Goal: Information Seeking & Learning: Stay updated

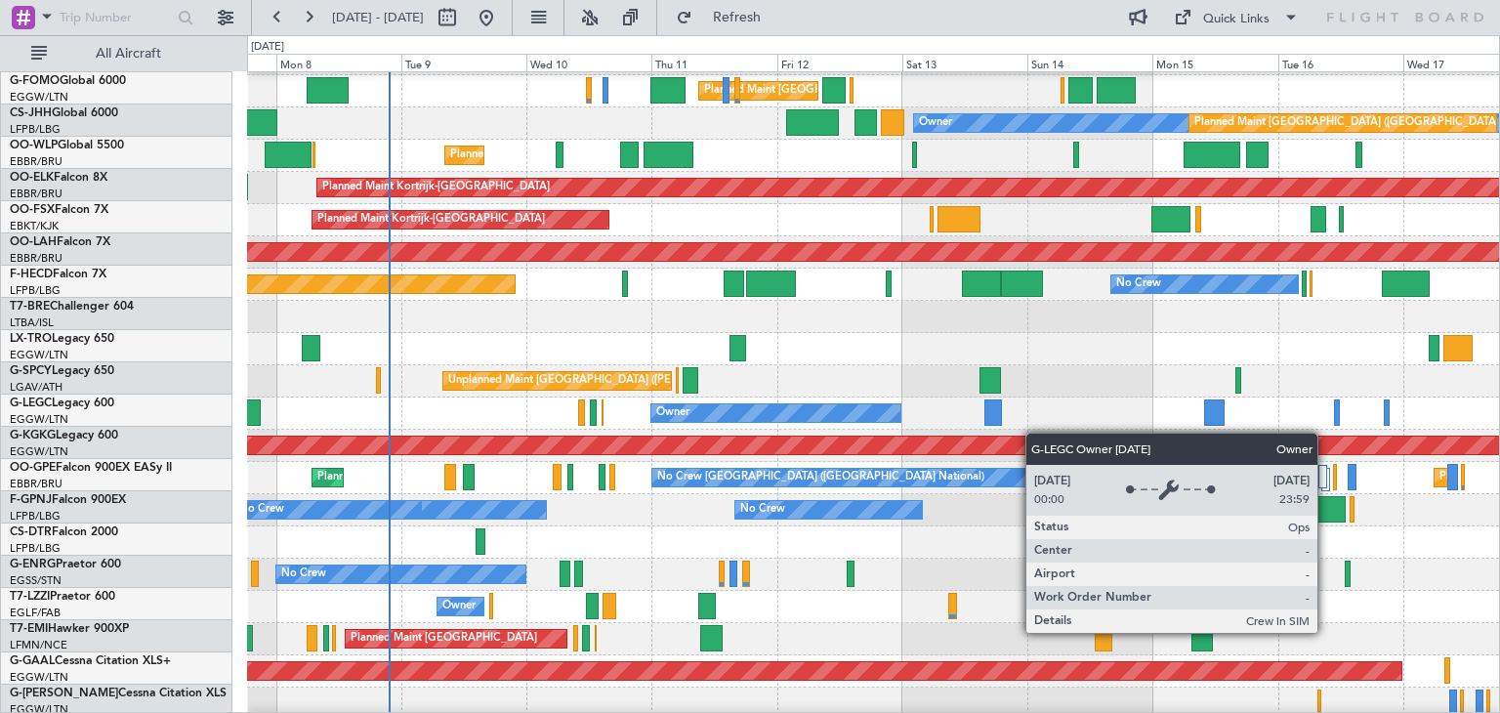
click at [821, 407] on div "Owner" at bounding box center [775, 413] width 249 height 18
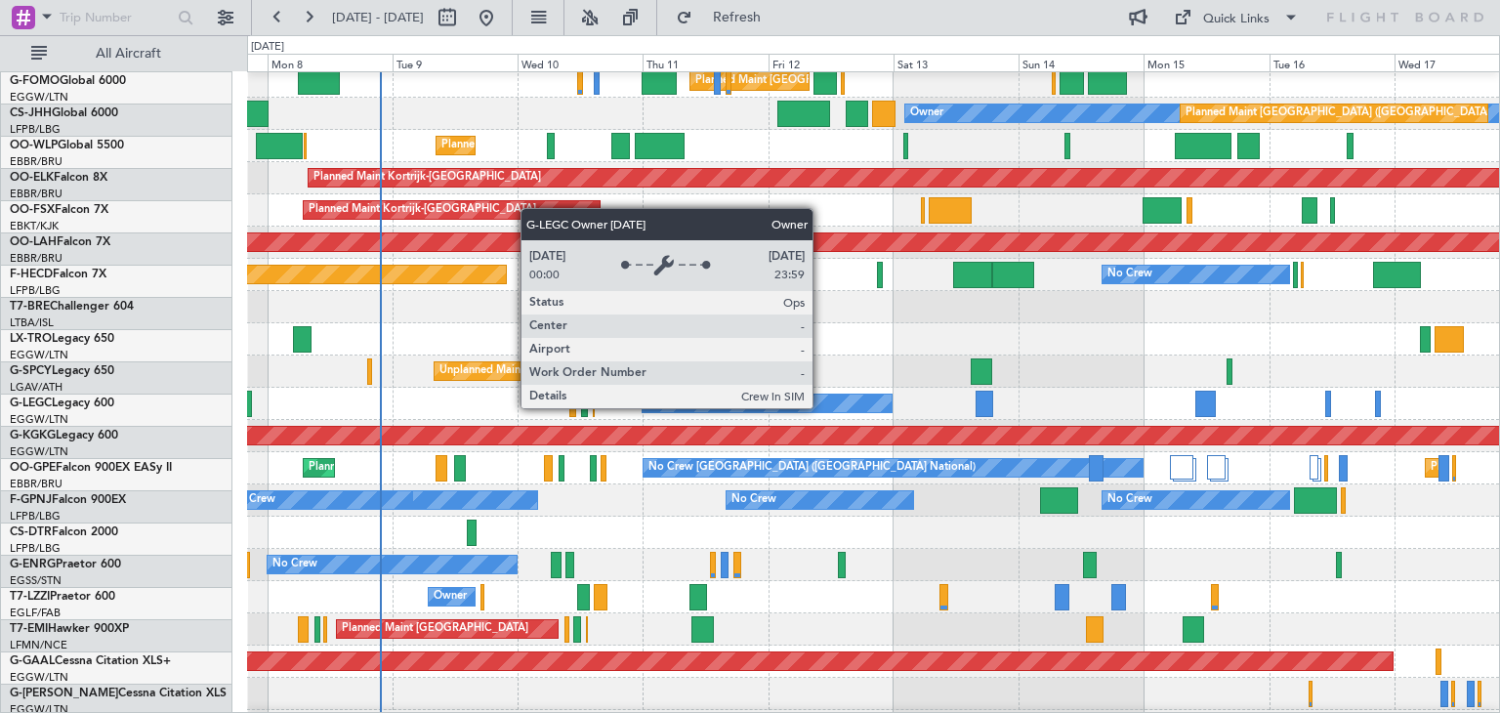
scroll to position [70, 0]
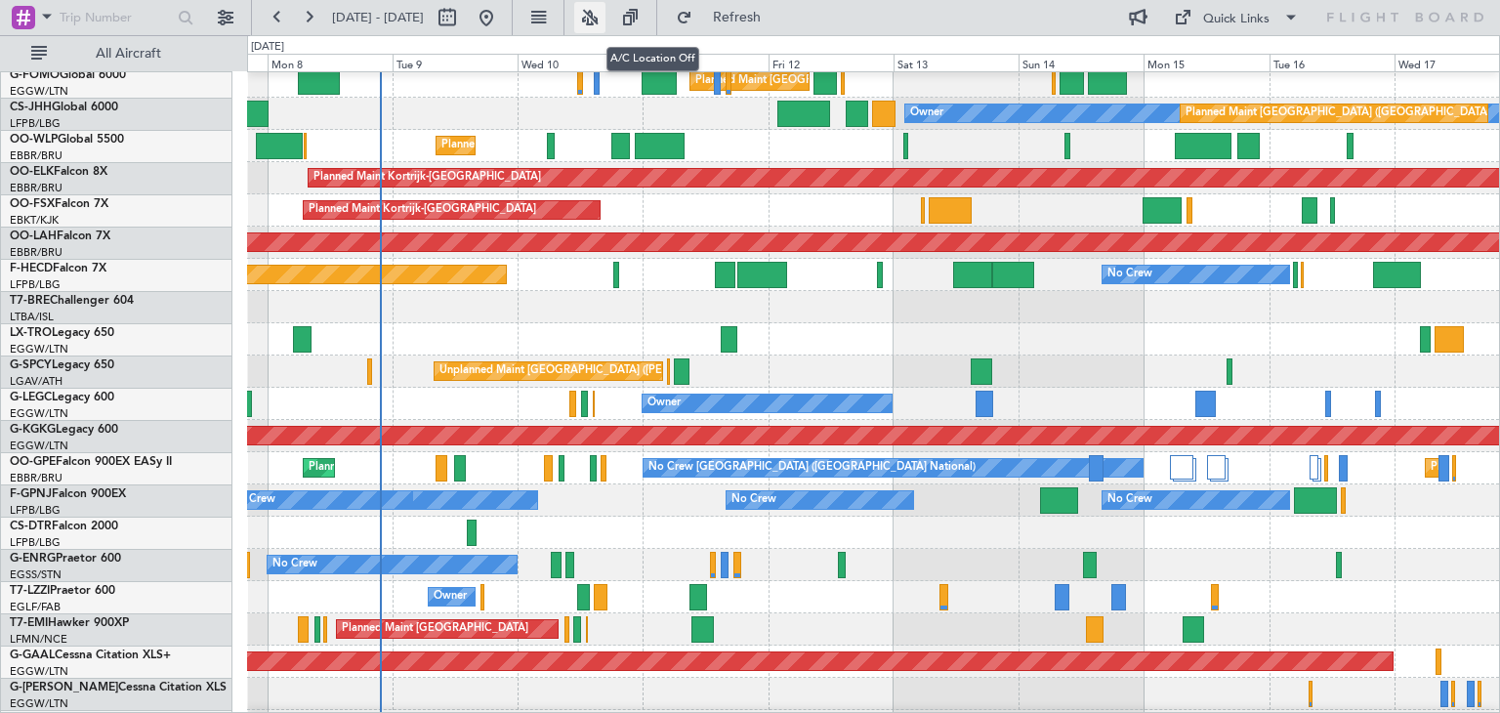
click at [605, 17] on button at bounding box center [589, 17] width 31 height 31
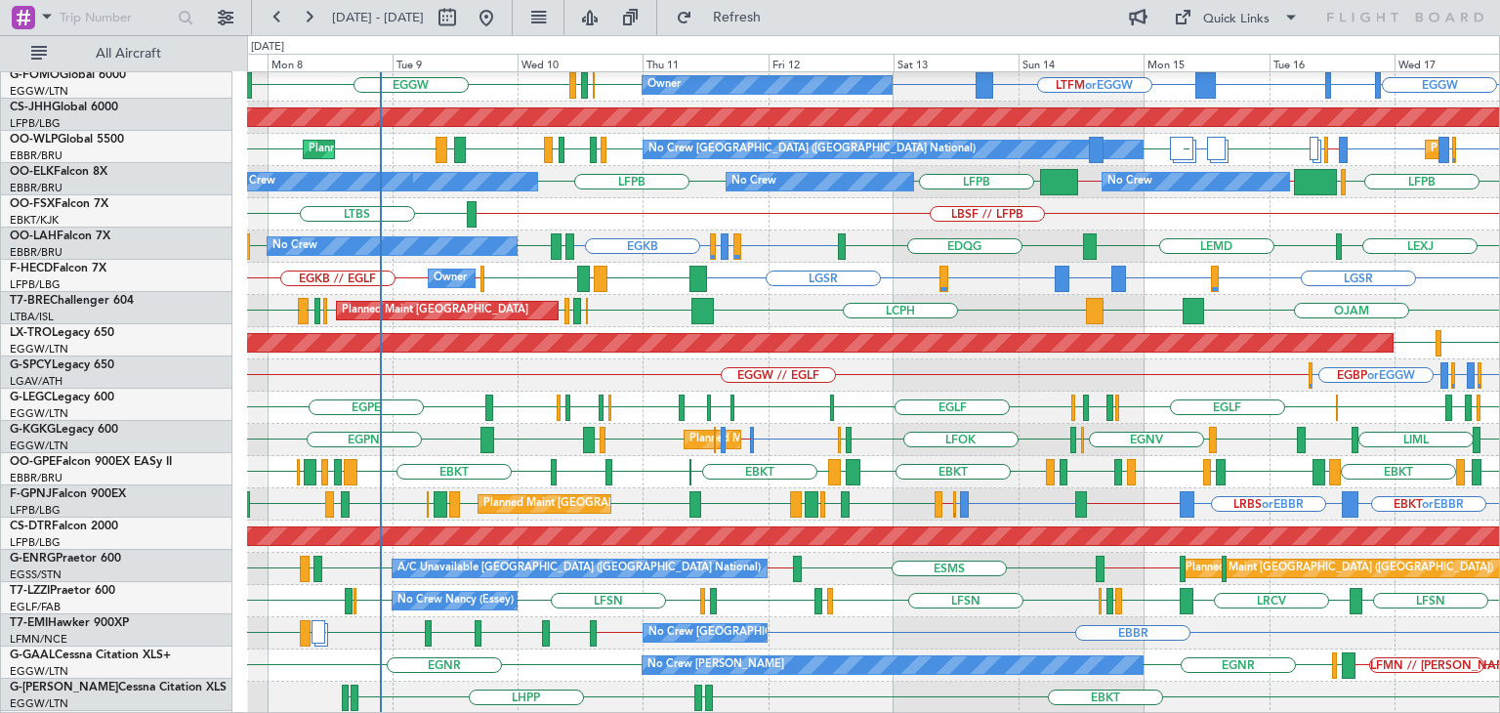
scroll to position [390, 0]
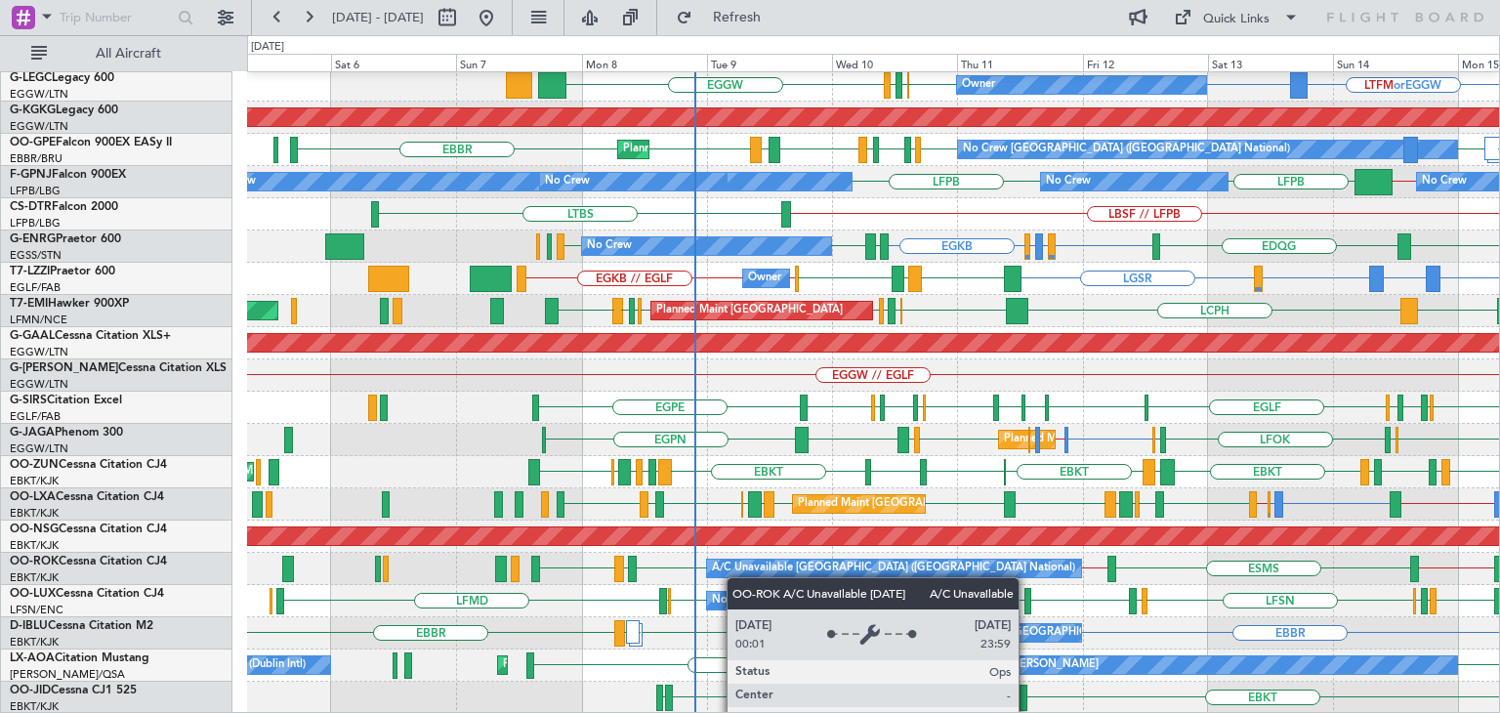
click at [740, 575] on div "Unplanned Maint [GEOGRAPHIC_DATA] ([PERSON_NAME] Intl) LGIO LGAV HESX EDDF LGMK…" at bounding box center [873, 198] width 1252 height 1031
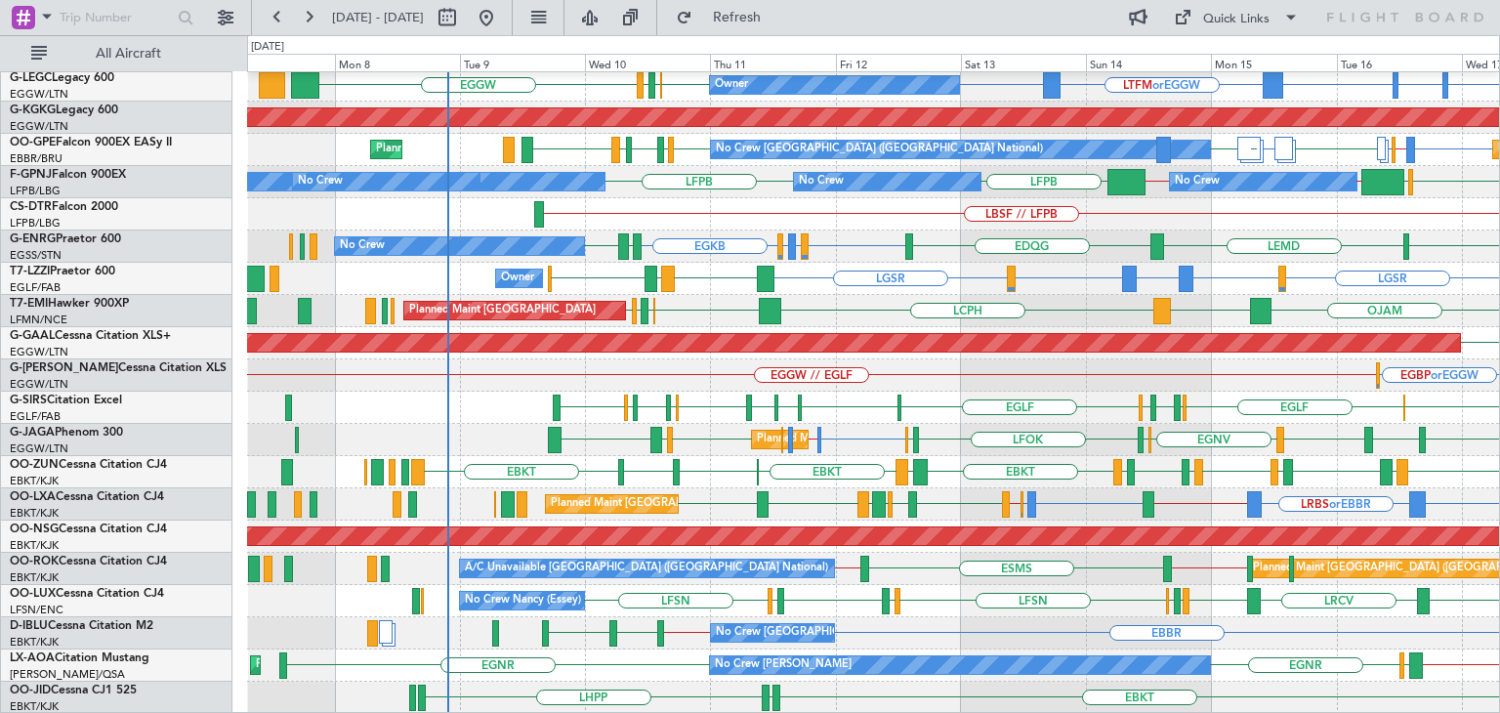
click at [929, 521] on div "Unplanned Maint [GEOGRAPHIC_DATA] ([PERSON_NAME] Intl) [PERSON_NAME] HESX EDDF …" at bounding box center [873, 198] width 1252 height 1031
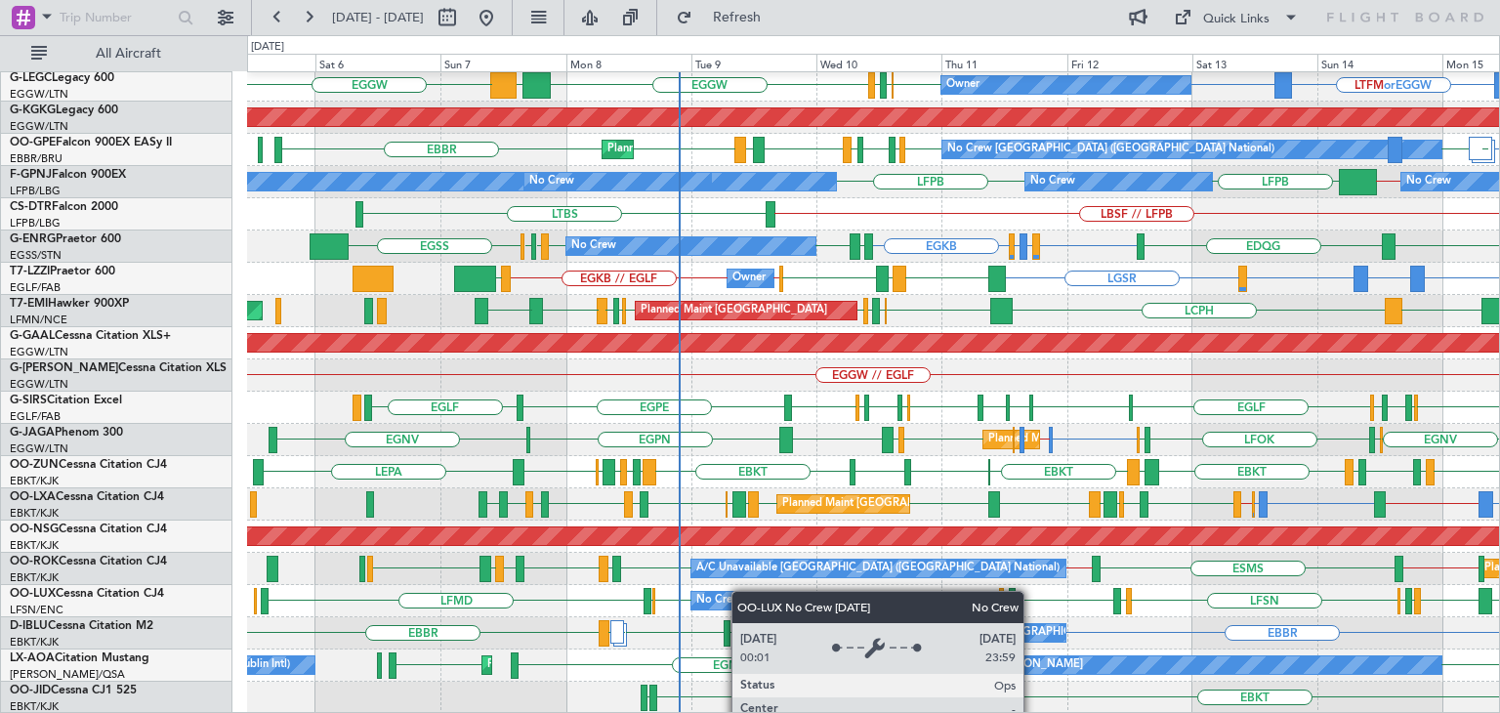
click at [744, 592] on div "Unplanned Maint [GEOGRAPHIC_DATA] ([PERSON_NAME] Intl) LGIO LGAV HESX EDDF LGMK…" at bounding box center [873, 198] width 1252 height 1031
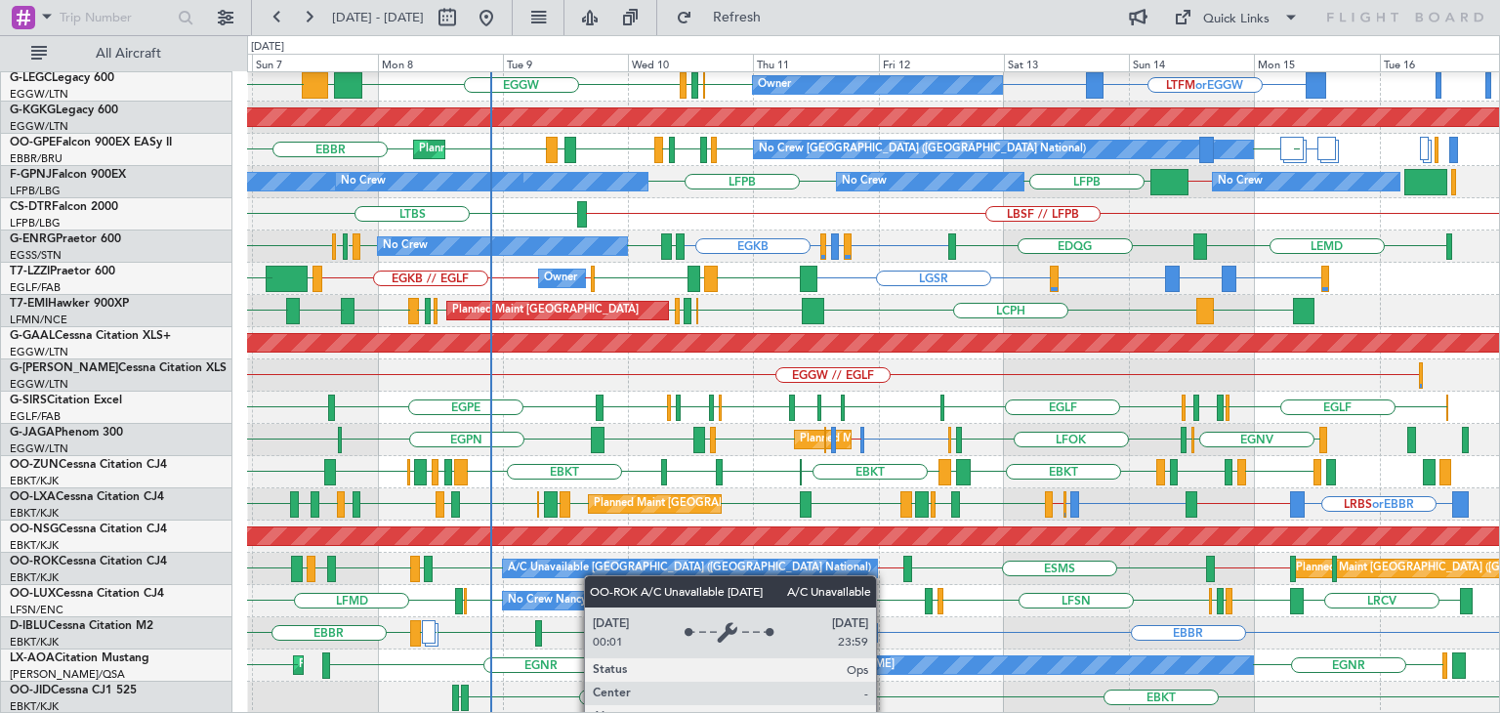
click at [640, 562] on div "Unplanned Maint [GEOGRAPHIC_DATA] ([PERSON_NAME] Intl) LGIO LGAV HESX EDDF LGMK…" at bounding box center [873, 198] width 1252 height 1031
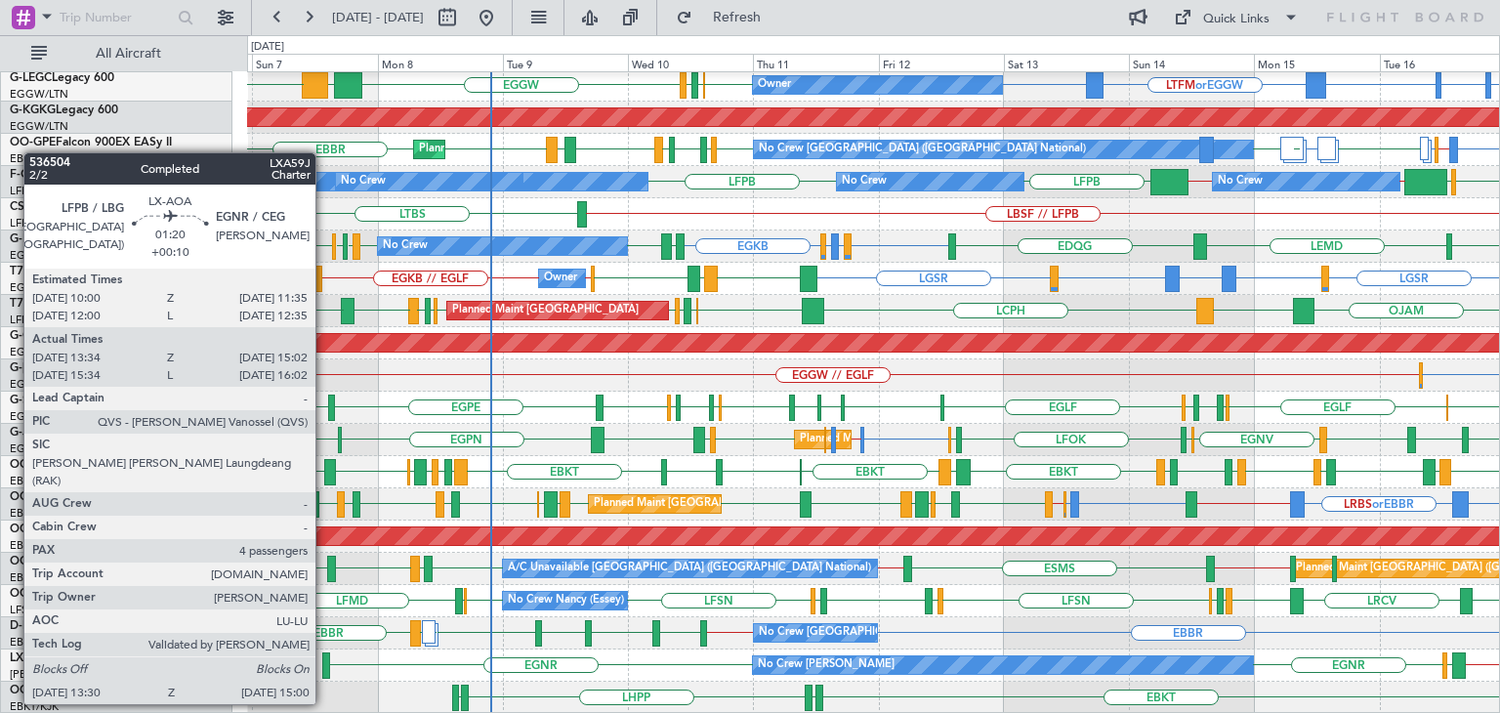
click at [324, 667] on div at bounding box center [326, 665] width 9 height 26
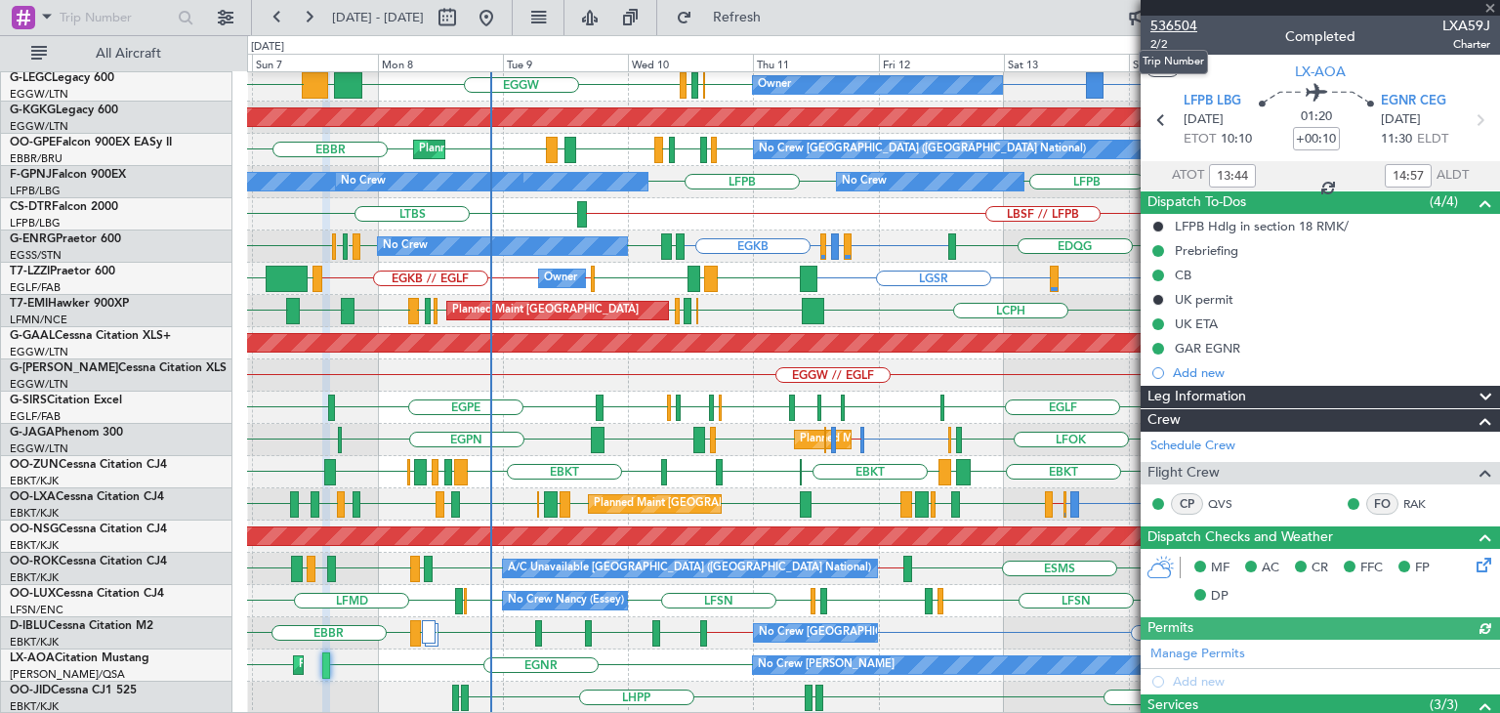
click at [1179, 24] on span "536504" at bounding box center [1173, 26] width 47 height 21
click at [1489, 13] on span at bounding box center [1490, 9] width 20 height 18
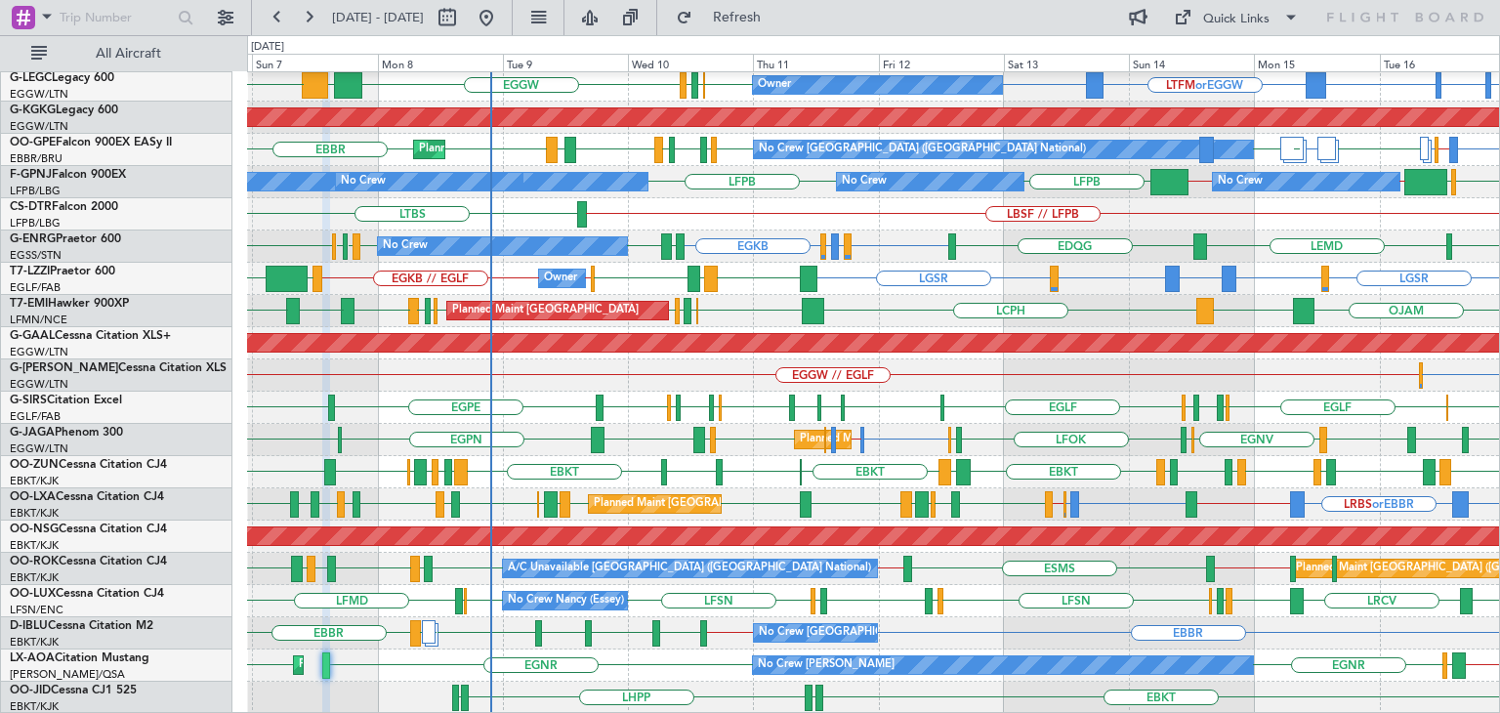
type input "0"
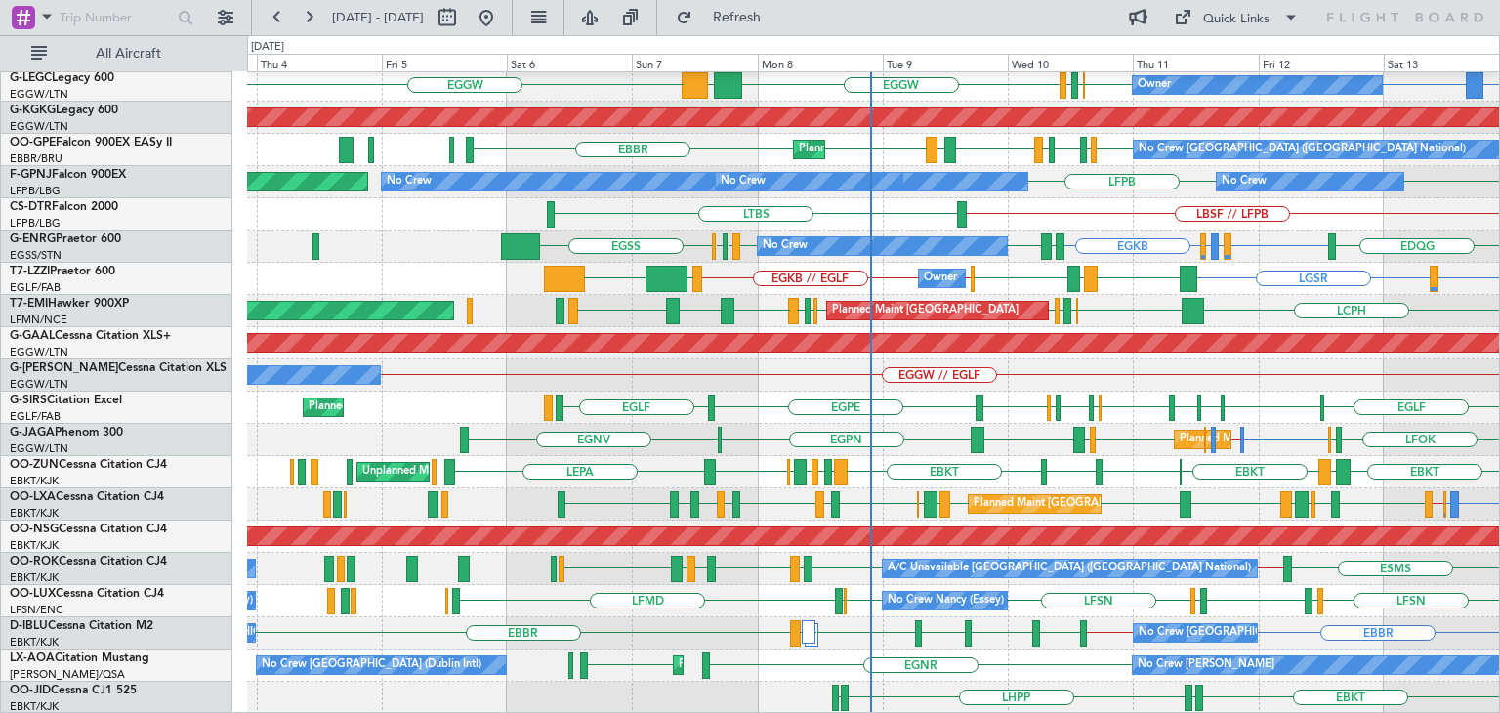
click at [1359, 426] on div "LGIO LGAV HESX EDDF LGMK LGAV Unplanned Maint [GEOGRAPHIC_DATA] ([PERSON_NAME] …" at bounding box center [873, 198] width 1252 height 1031
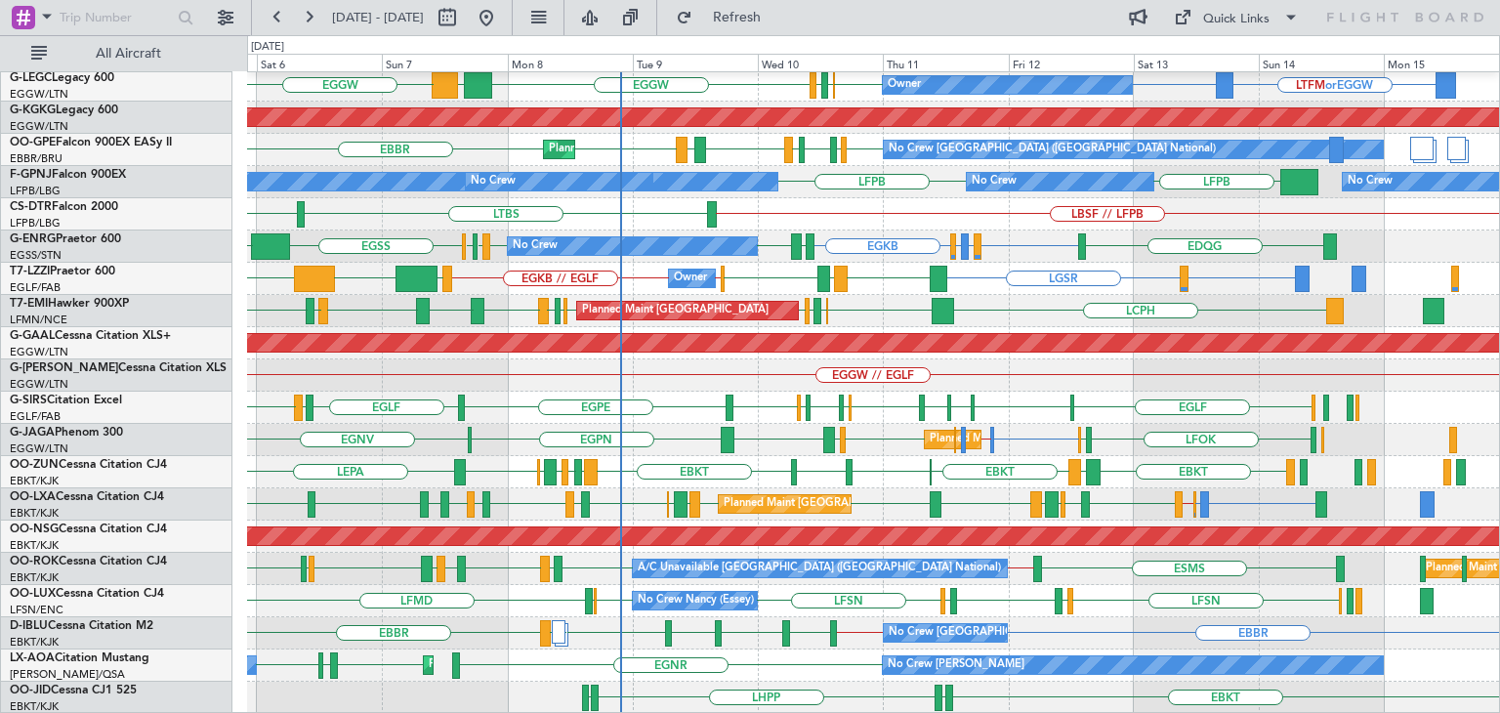
click at [828, 610] on div "Unplanned Maint [GEOGRAPHIC_DATA] ([PERSON_NAME] Intl) LGIO LGAV HESX EDDF LGMK…" at bounding box center [873, 198] width 1252 height 1031
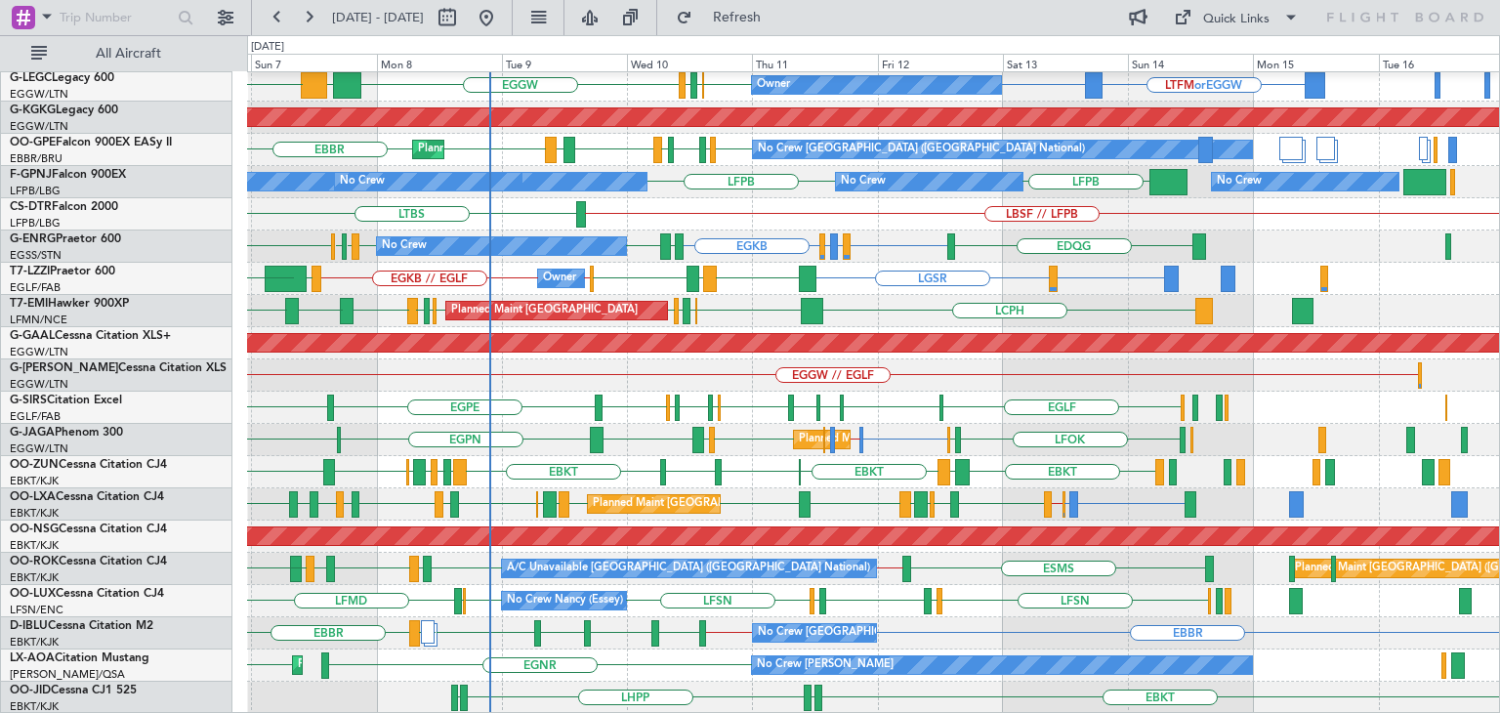
click at [668, 571] on div "Unplanned Maint [GEOGRAPHIC_DATA] ([PERSON_NAME] Intl) LGIO LGAV HESX EDDF LGMK…" at bounding box center [873, 198] width 1252 height 1031
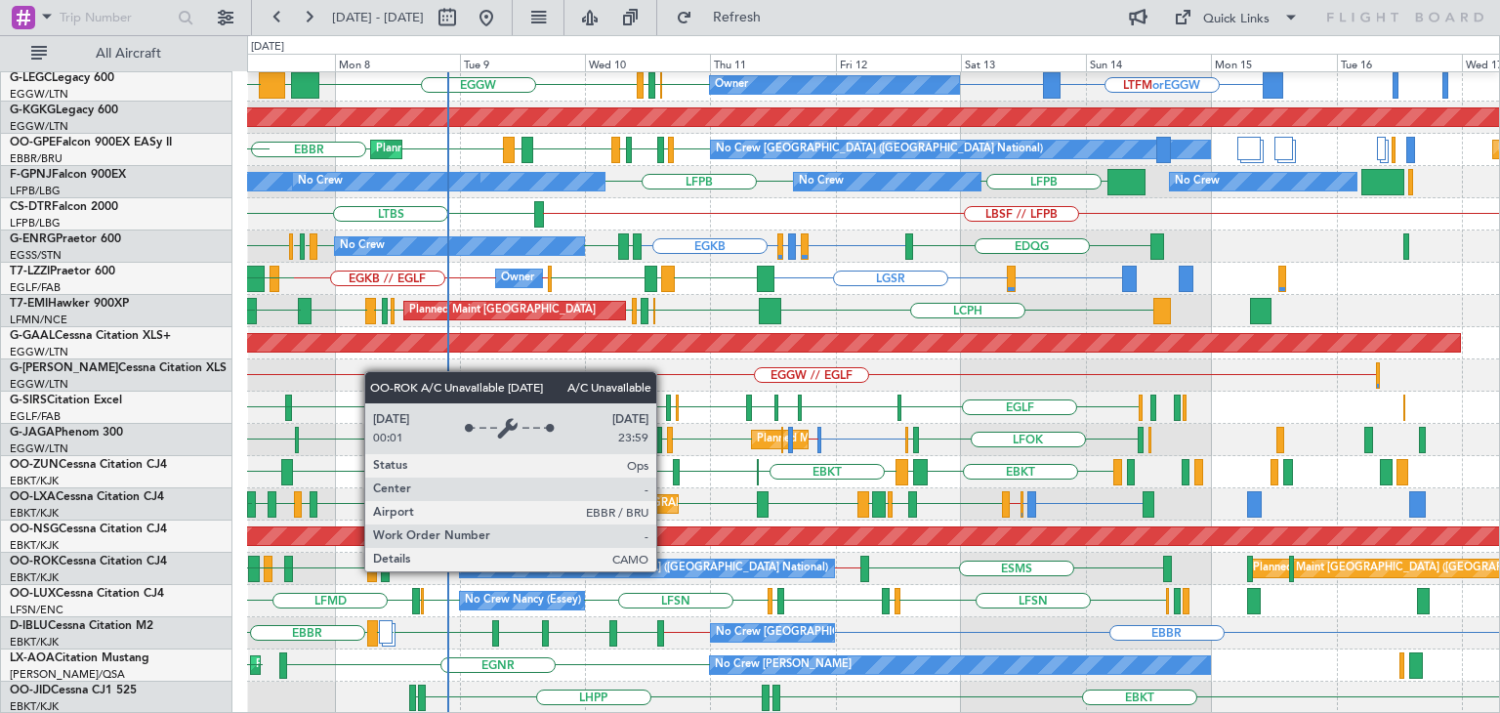
click at [652, 566] on div "A/C Unavailable [GEOGRAPHIC_DATA] ([GEOGRAPHIC_DATA] National)" at bounding box center [646, 568] width 363 height 29
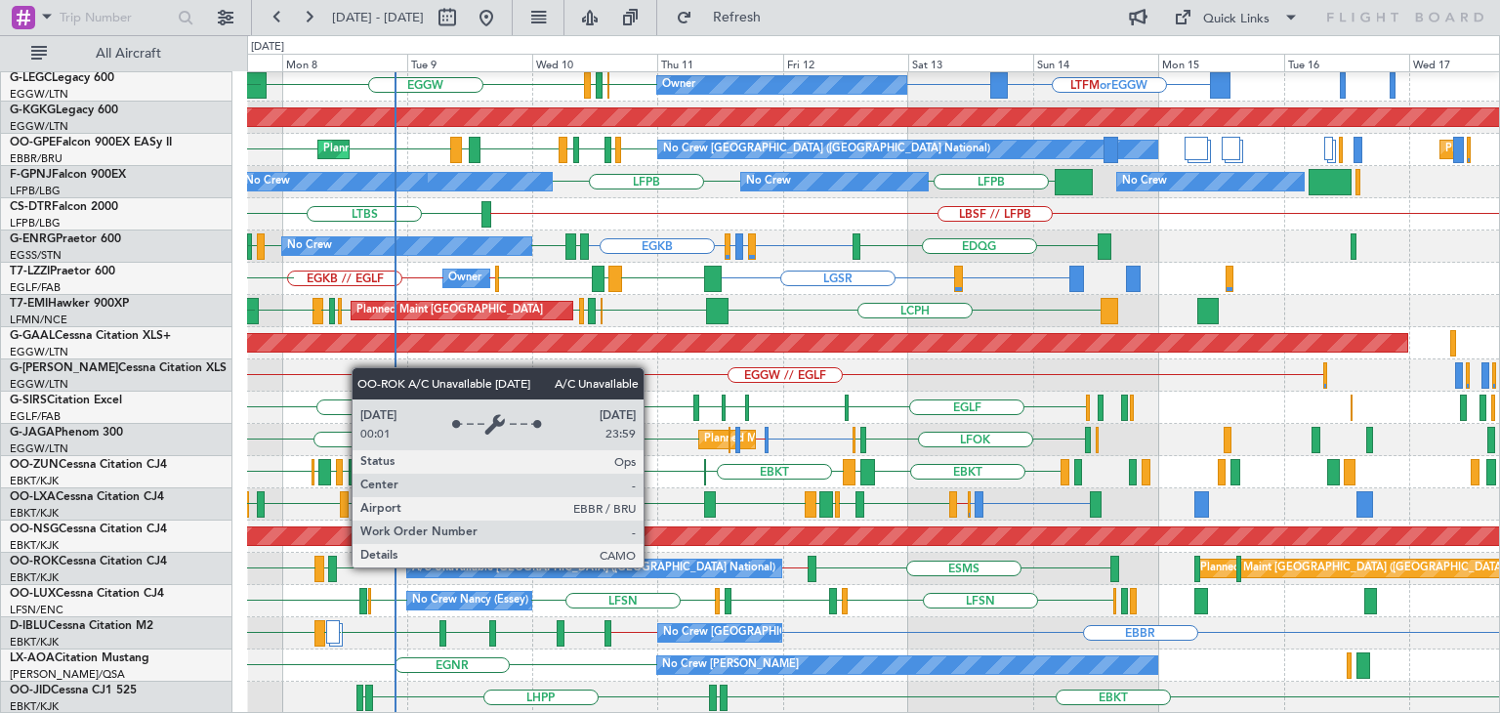
click at [594, 555] on div "A/C Unavailable [GEOGRAPHIC_DATA] ([GEOGRAPHIC_DATA] National) [GEOGRAPHIC_DATA…" at bounding box center [873, 569] width 1252 height 32
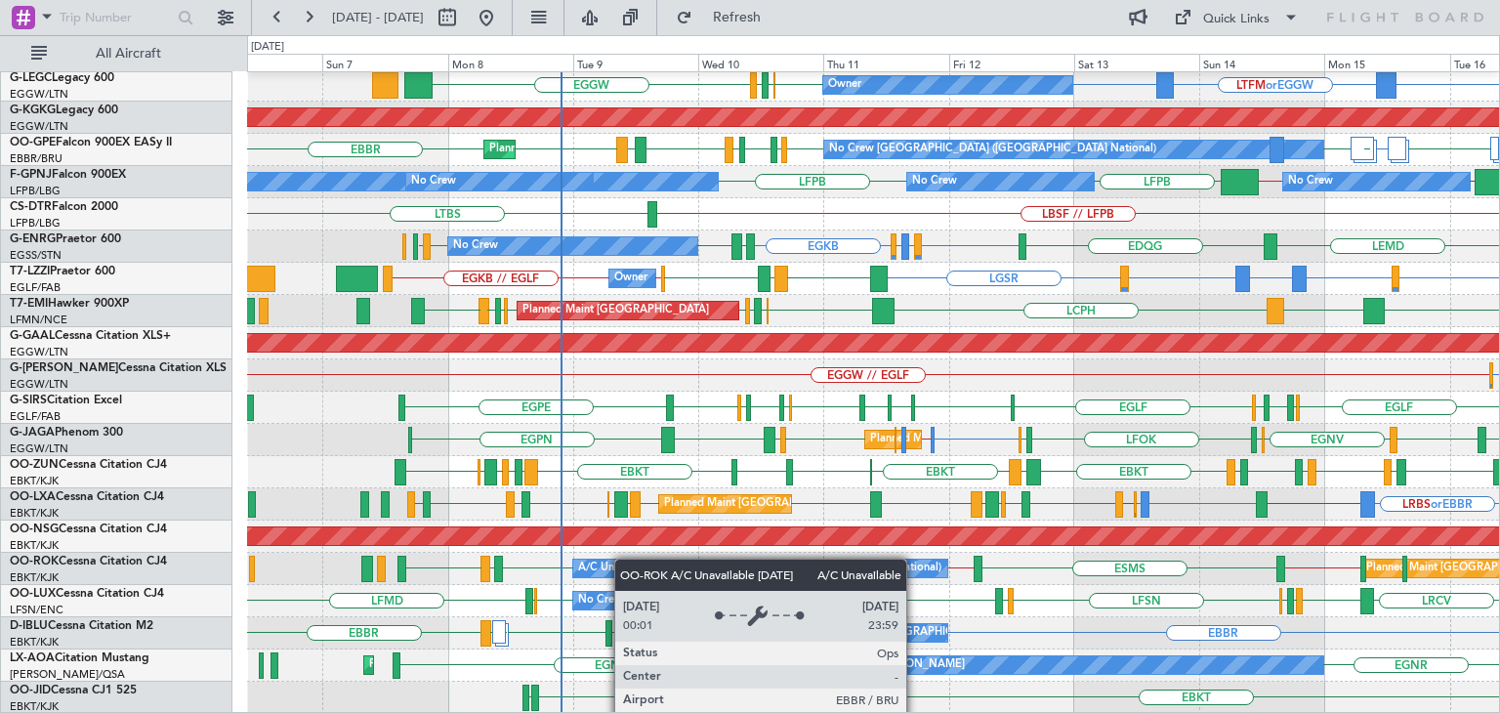
click at [624, 577] on div "Unplanned Maint [GEOGRAPHIC_DATA] ([PERSON_NAME] Intl) [PERSON_NAME] LGIO LGAV …" at bounding box center [873, 198] width 1252 height 1031
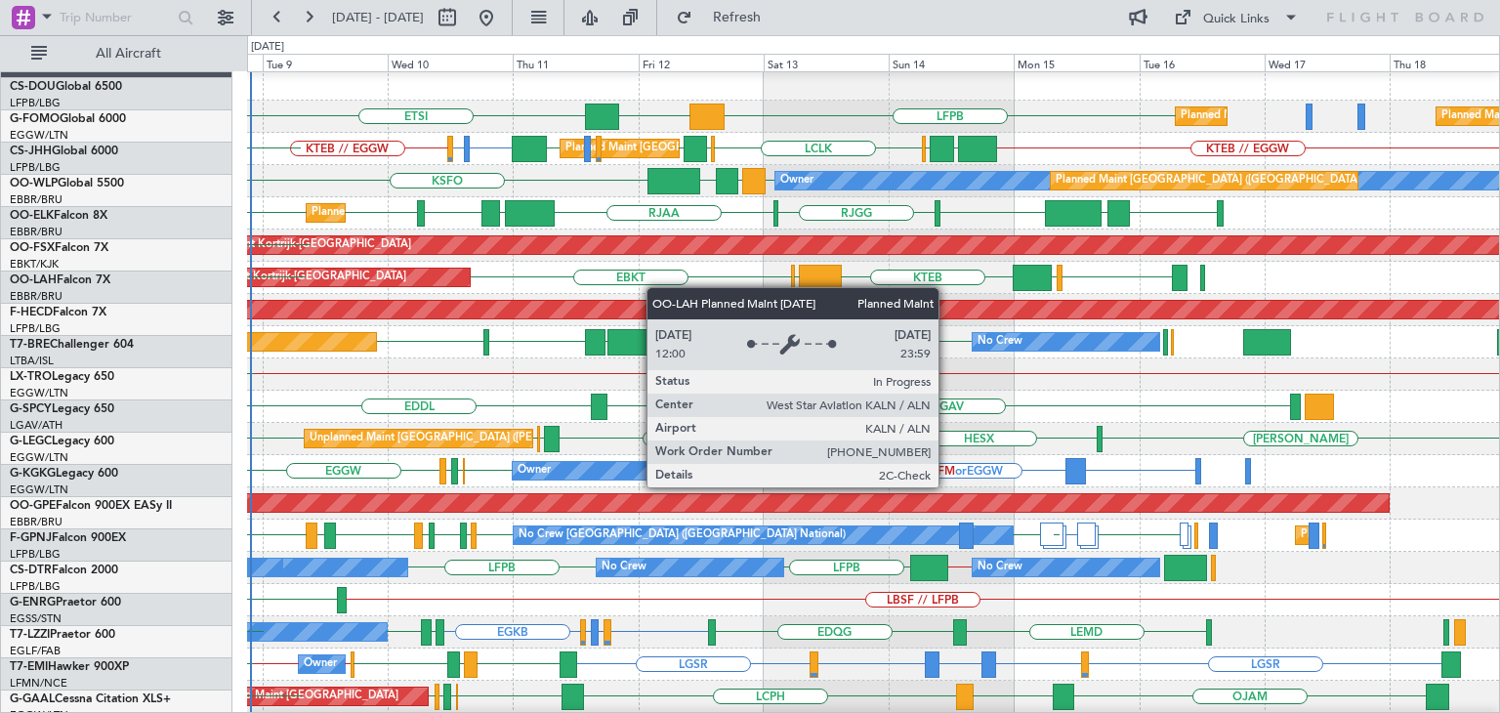
scroll to position [4, 0]
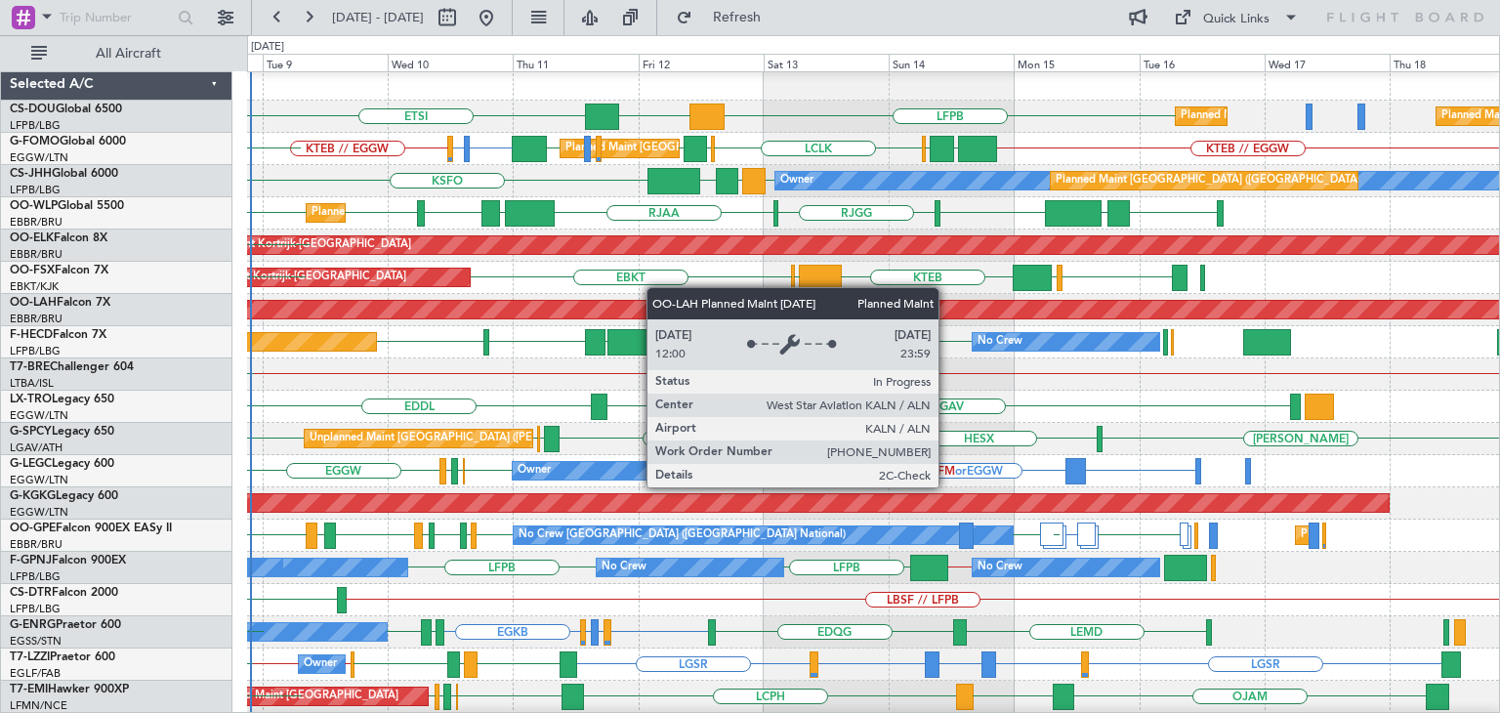
click at [633, 306] on div "Planned Maint [PERSON_NAME]-[GEOGRAPHIC_DATA][PERSON_NAME] ([GEOGRAPHIC_DATA][P…" at bounding box center [1036, 310] width 3426 height 18
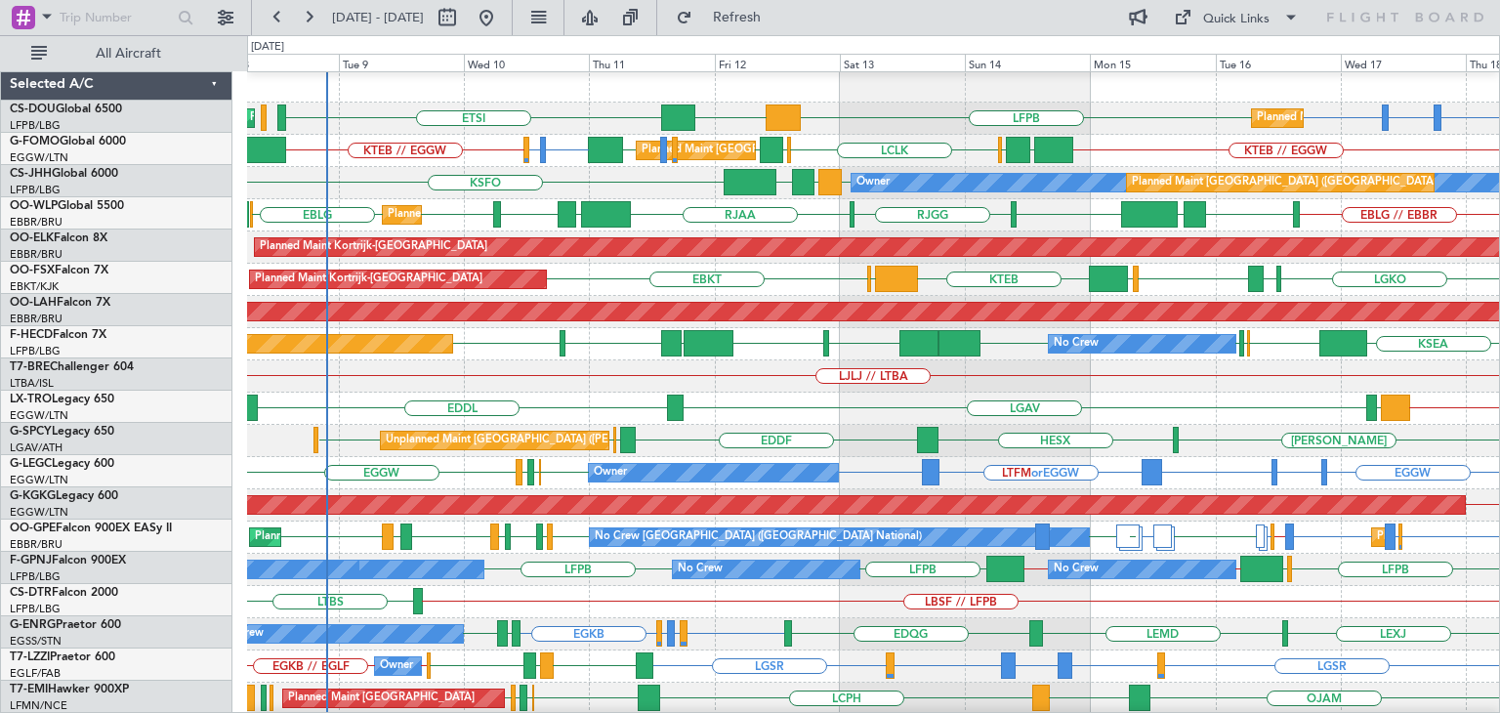
scroll to position [0, 0]
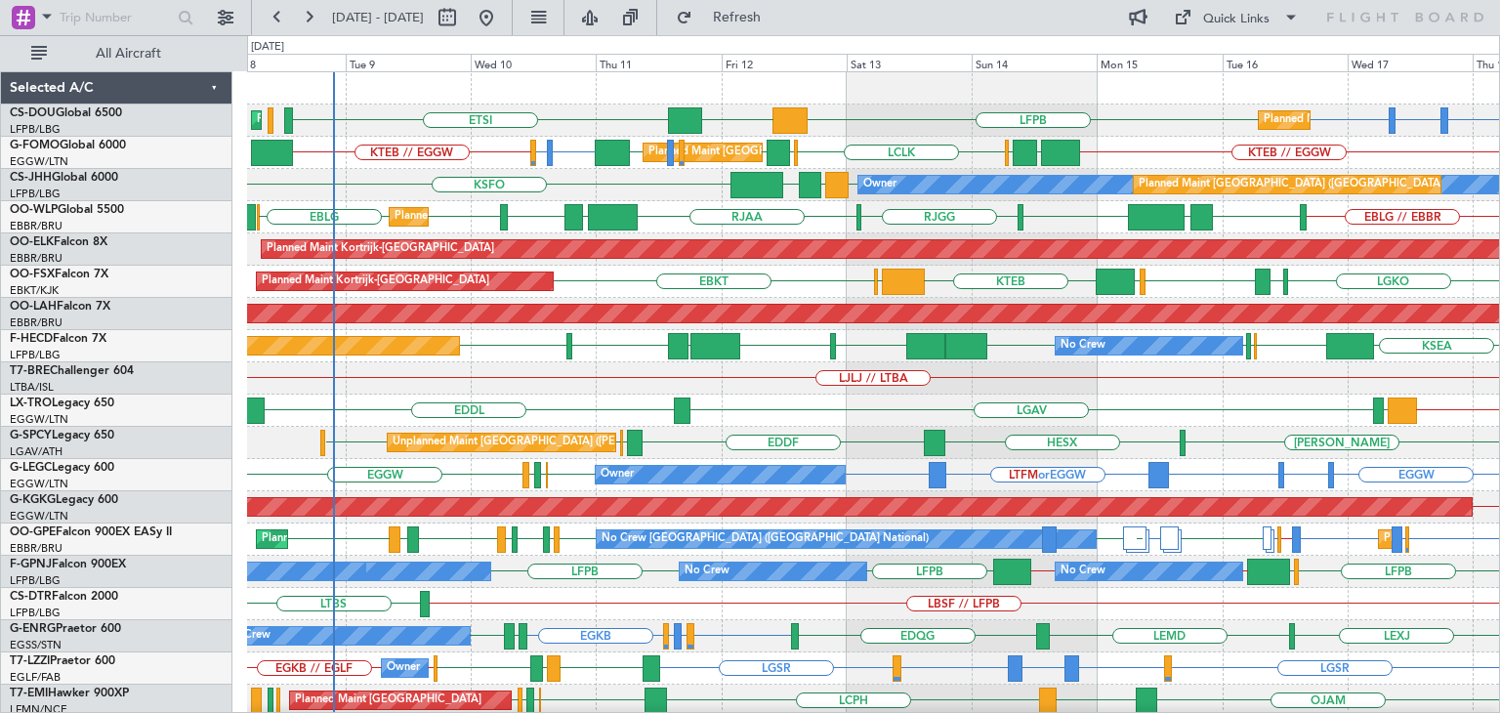
click at [949, 433] on div "Planned Maint [GEOGRAPHIC_DATA] ([GEOGRAPHIC_DATA]) LFPB LFTH or LFPB LFPB LFPB…" at bounding box center [873, 587] width 1252 height 1031
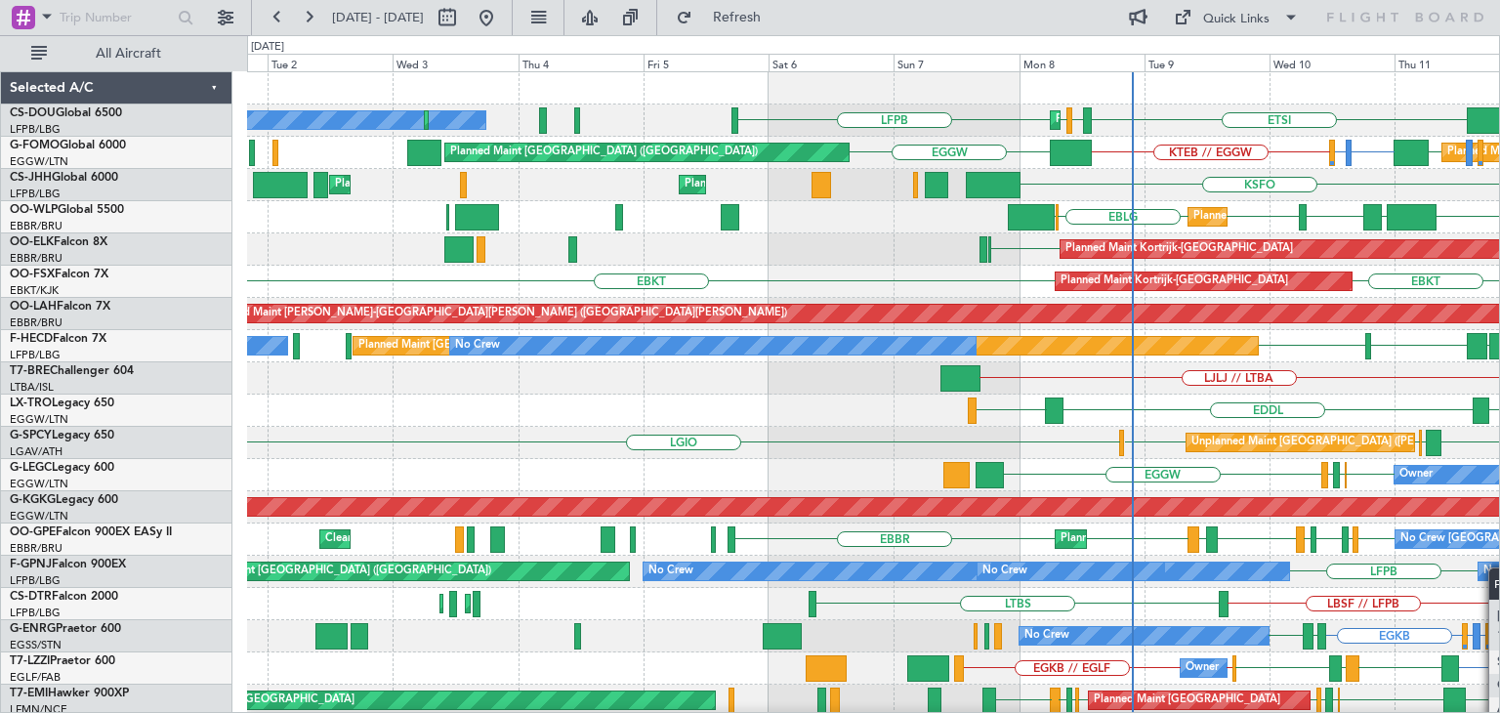
click at [1496, 565] on div "Planned Maint [GEOGRAPHIC_DATA] ([GEOGRAPHIC_DATA]) LFPB ETSI EGGW LFPB No Crew…" at bounding box center [873, 587] width 1252 height 1031
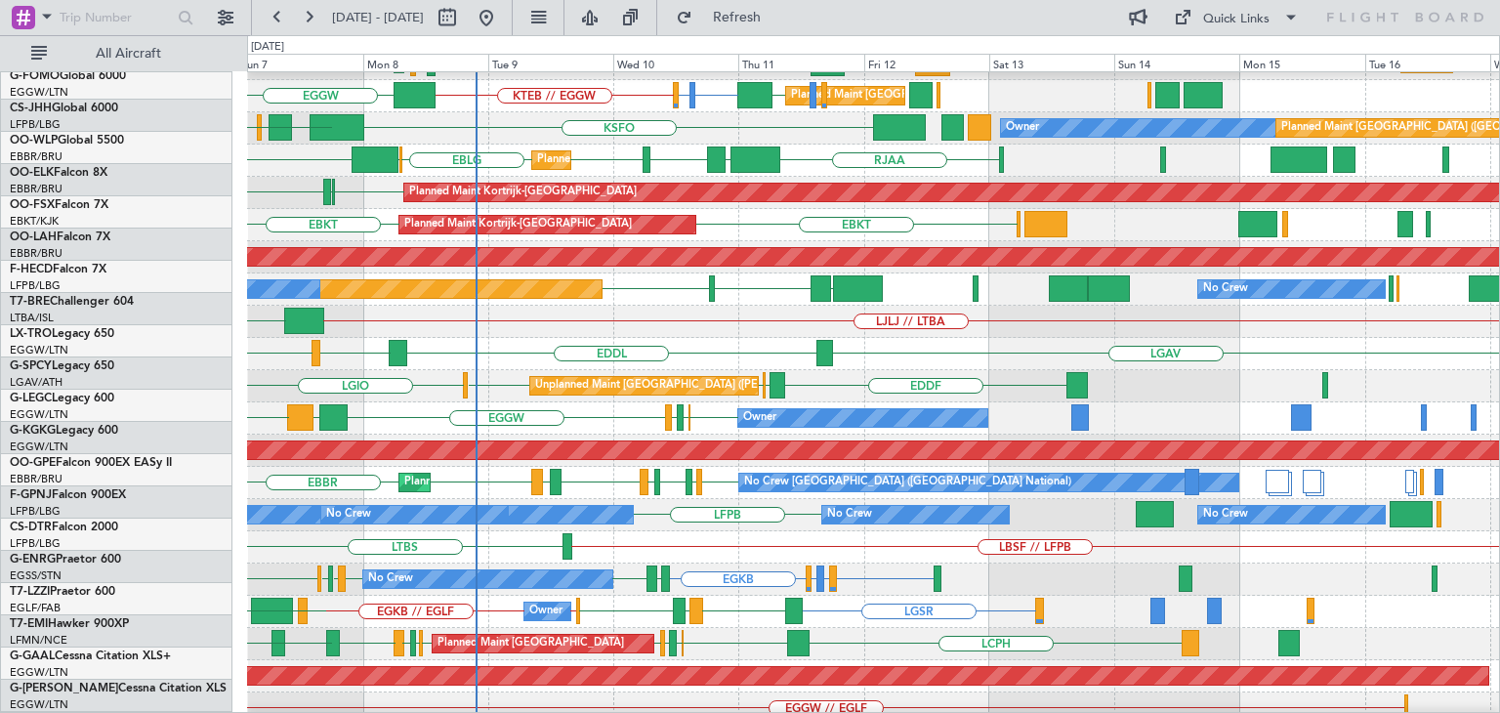
scroll to position [57, 0]
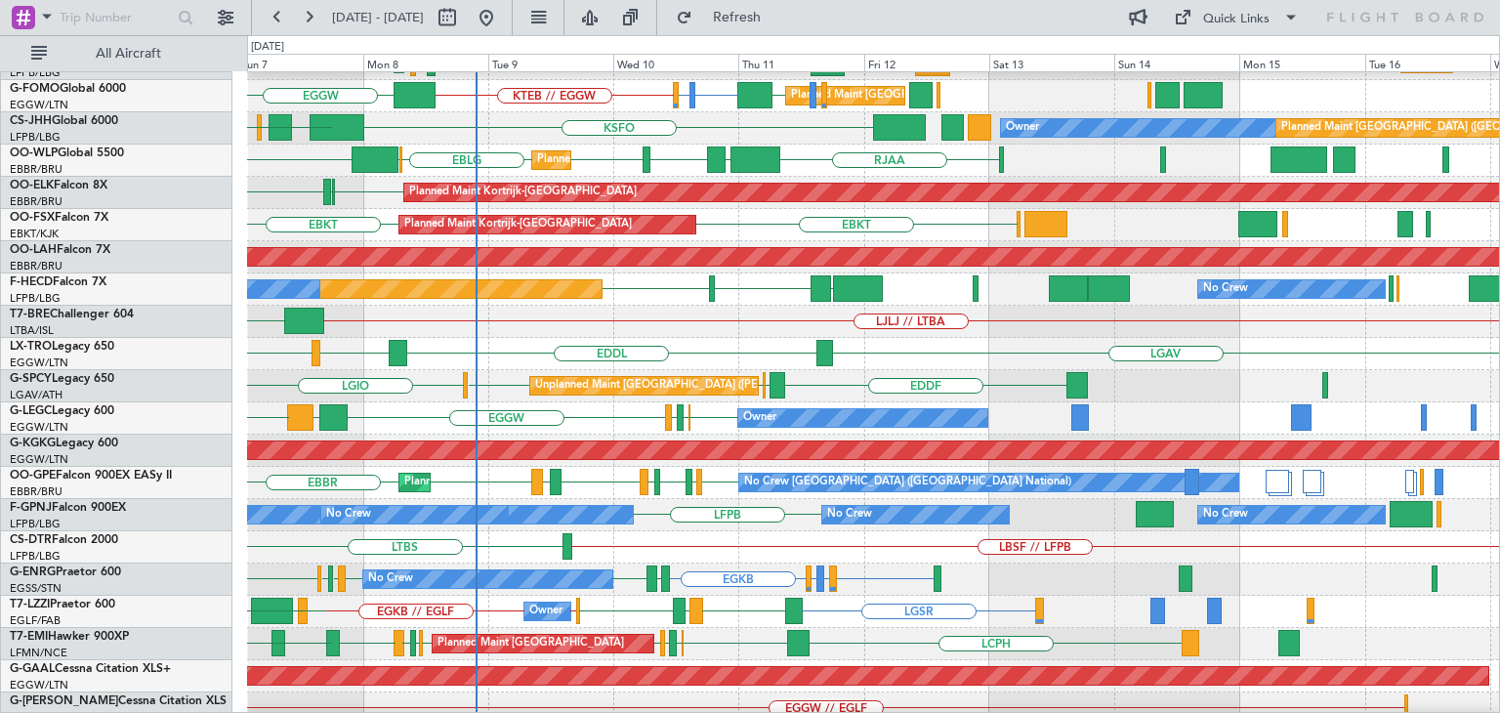
click at [494, 430] on div "Owner EGGW EGGW [GEOGRAPHIC_DATA] EGPD EGGW HECA" at bounding box center [873, 418] width 1252 height 32
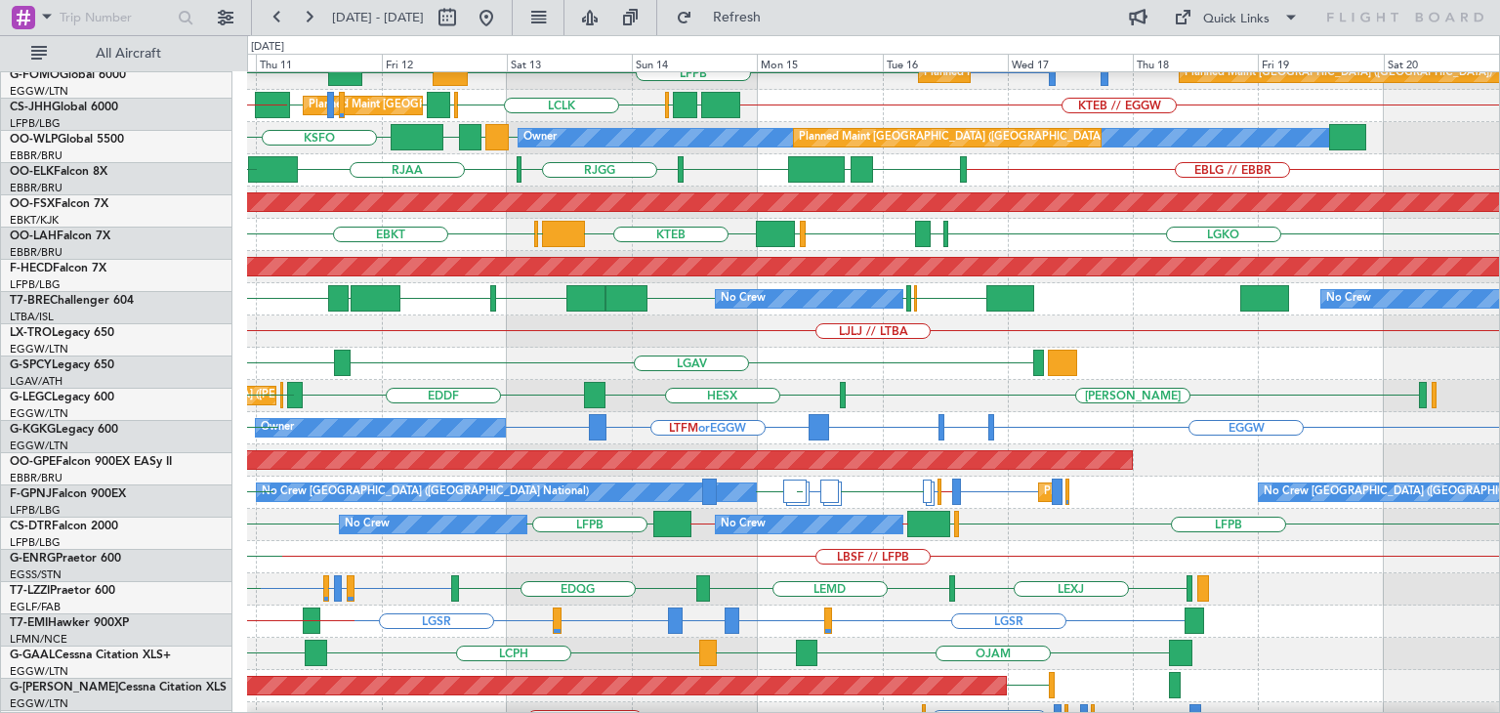
click at [782, 404] on div "Unplanned Maint [GEOGRAPHIC_DATA] ([PERSON_NAME] Intl) [PERSON_NAME] HESX EDDF …" at bounding box center [873, 396] width 1252 height 32
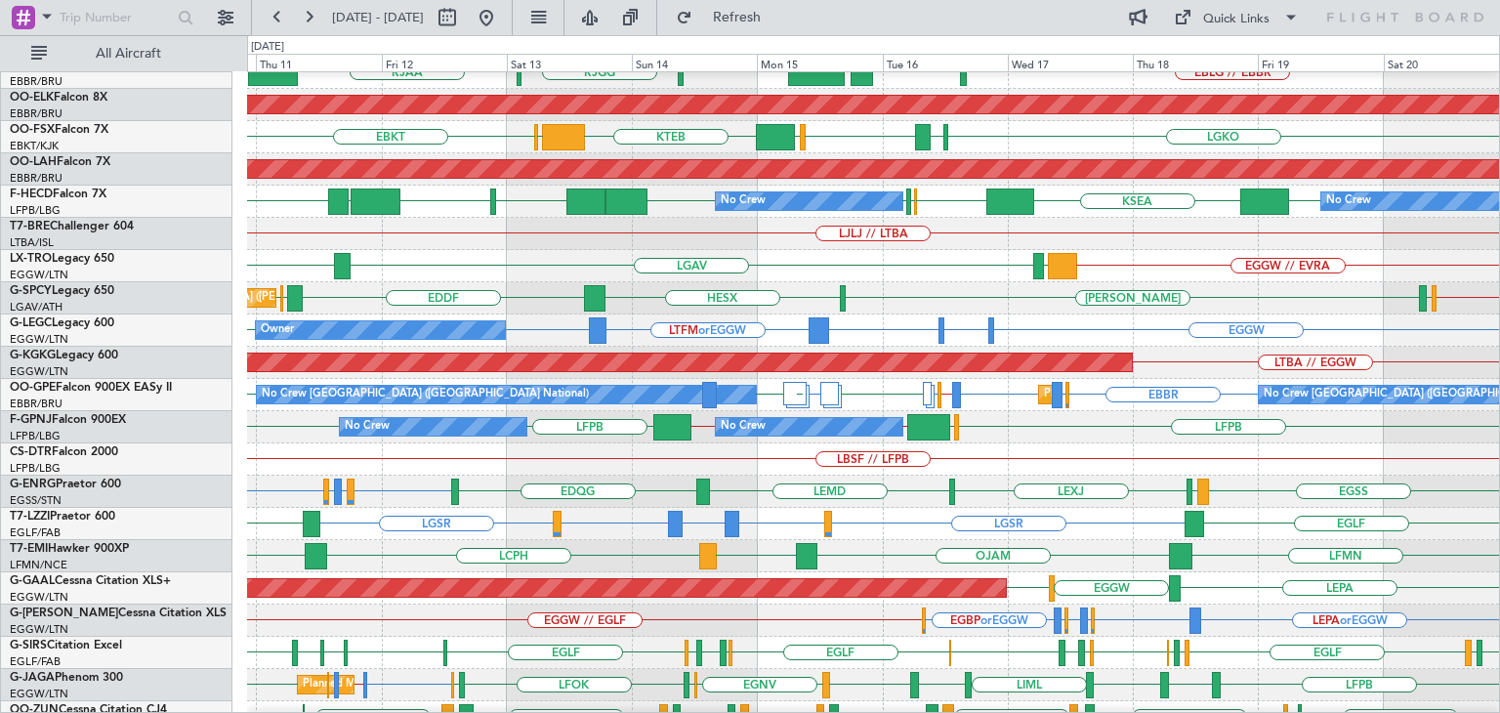
scroll to position [390, 0]
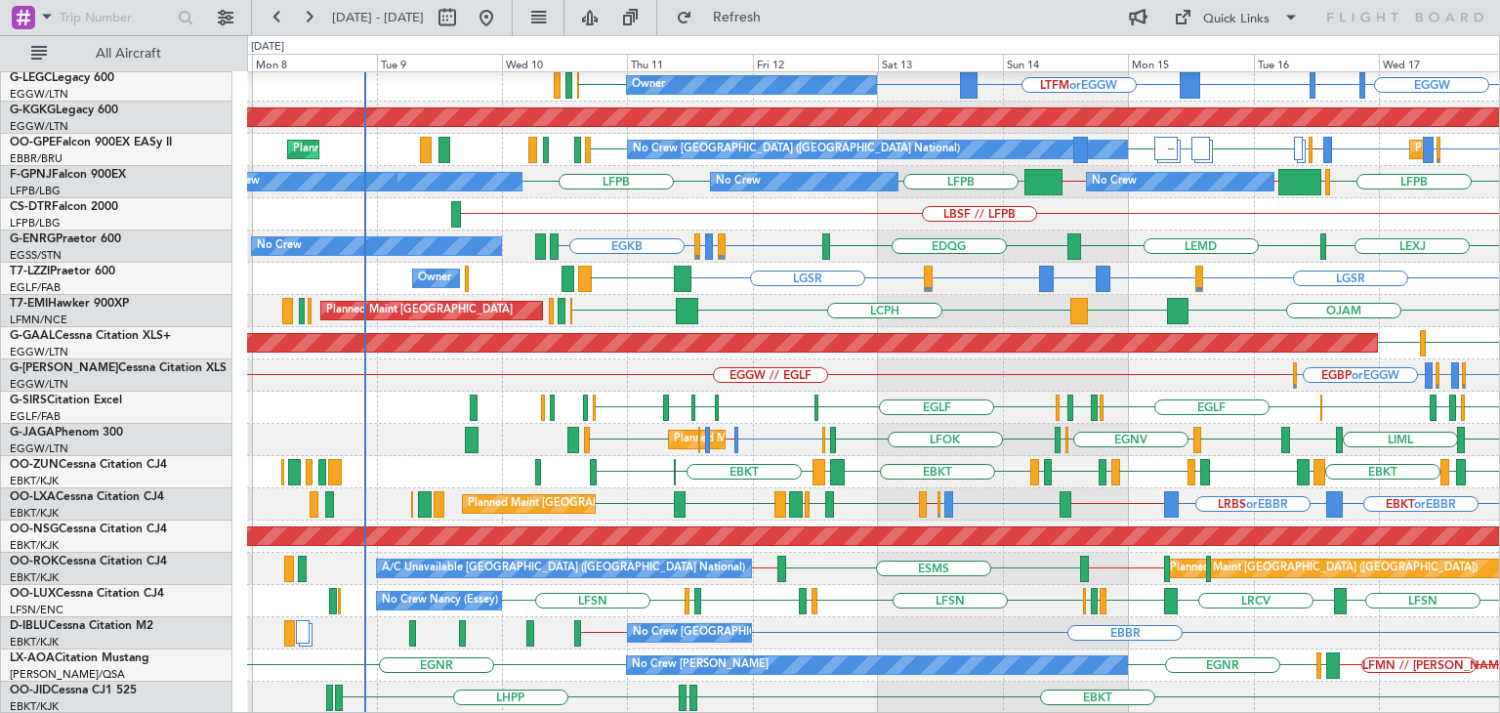
click at [1086, 362] on div "[PERSON_NAME] HESX EDDF LGMK LGAV Unplanned Maint [GEOGRAPHIC_DATA] ([PERSON_NA…" at bounding box center [873, 198] width 1252 height 1031
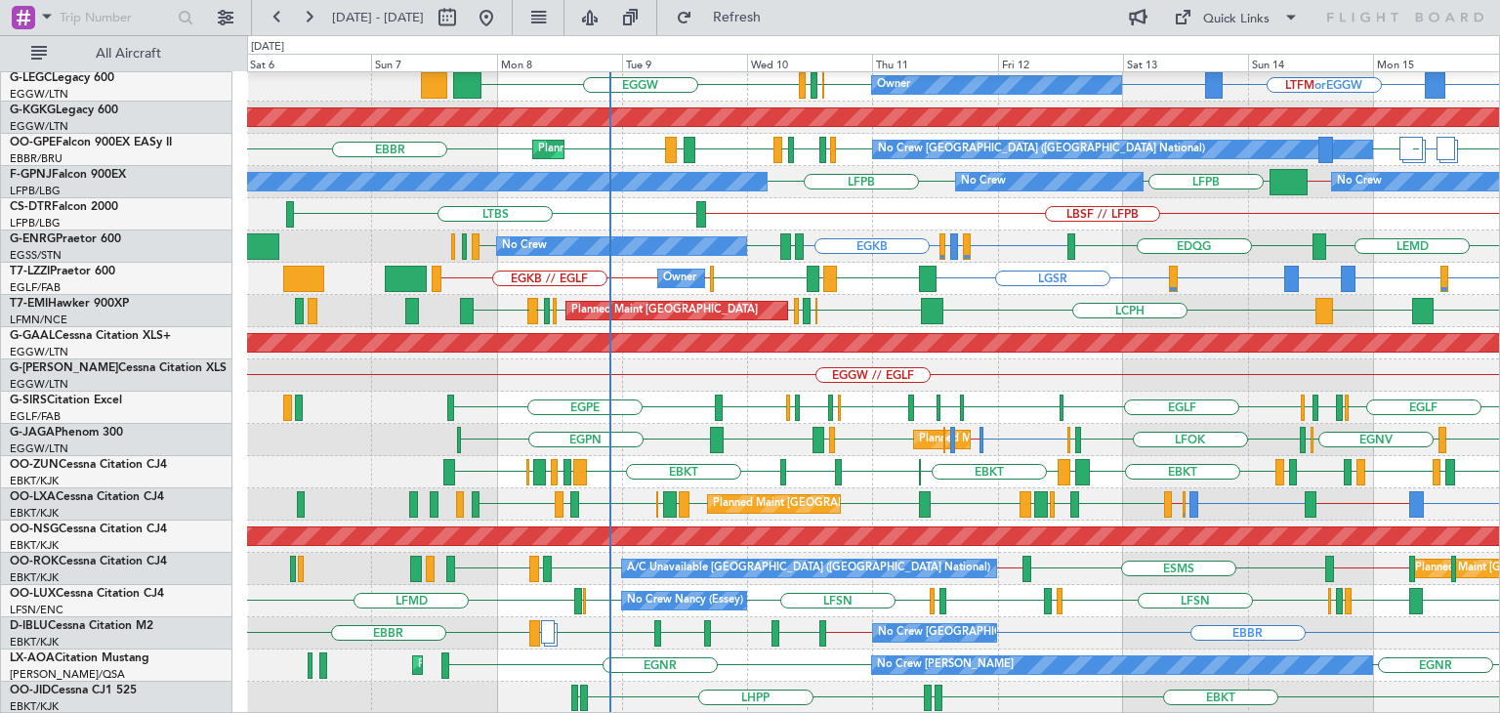
click at [752, 598] on div "LGAV LGIO [PERSON_NAME] HESX EDDF LGMK LGAV Unplanned Maint [GEOGRAPHIC_DATA] (…" at bounding box center [873, 198] width 1252 height 1031
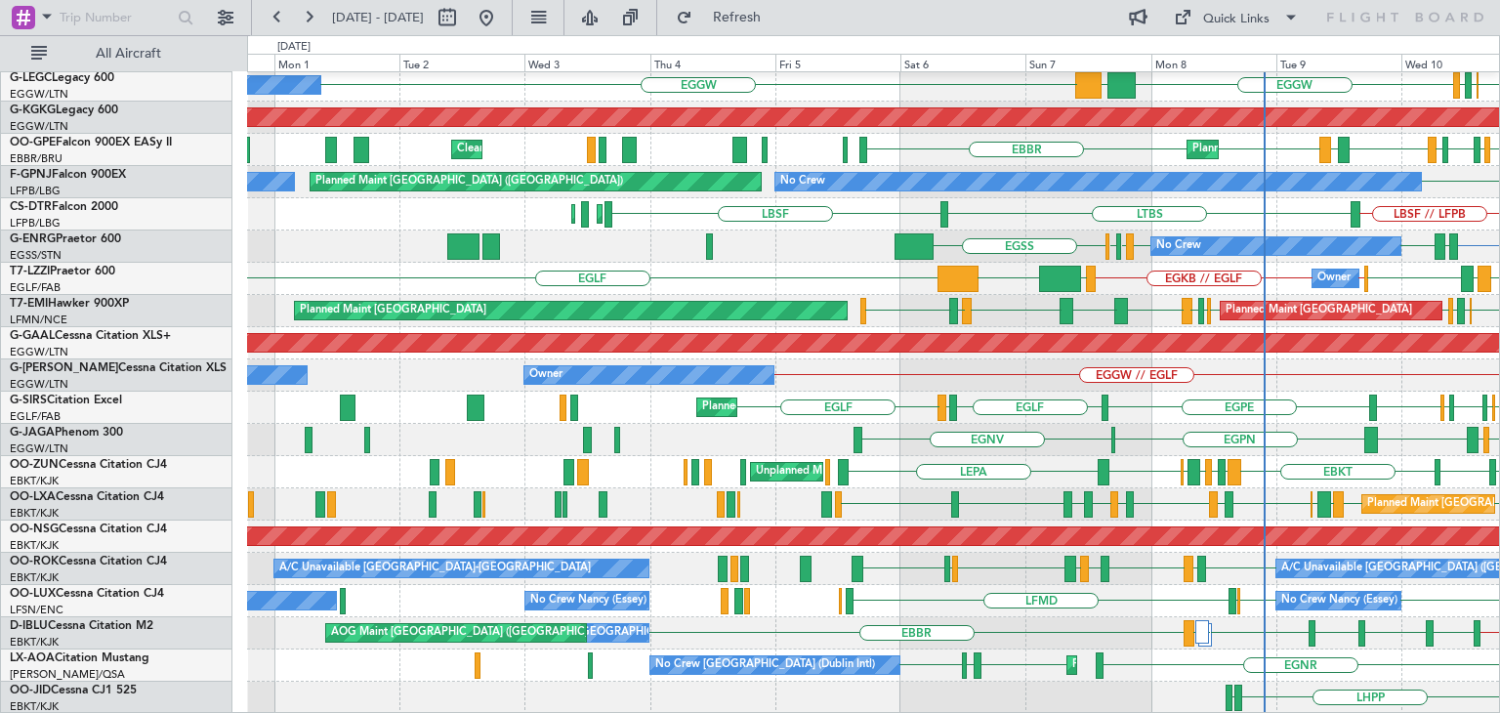
click at [1499, 259] on div "Unplanned Maint [GEOGRAPHIC_DATA] ([PERSON_NAME] Intl) LGAV LGIO Cleaning [GEOG…" at bounding box center [750, 374] width 1500 height 678
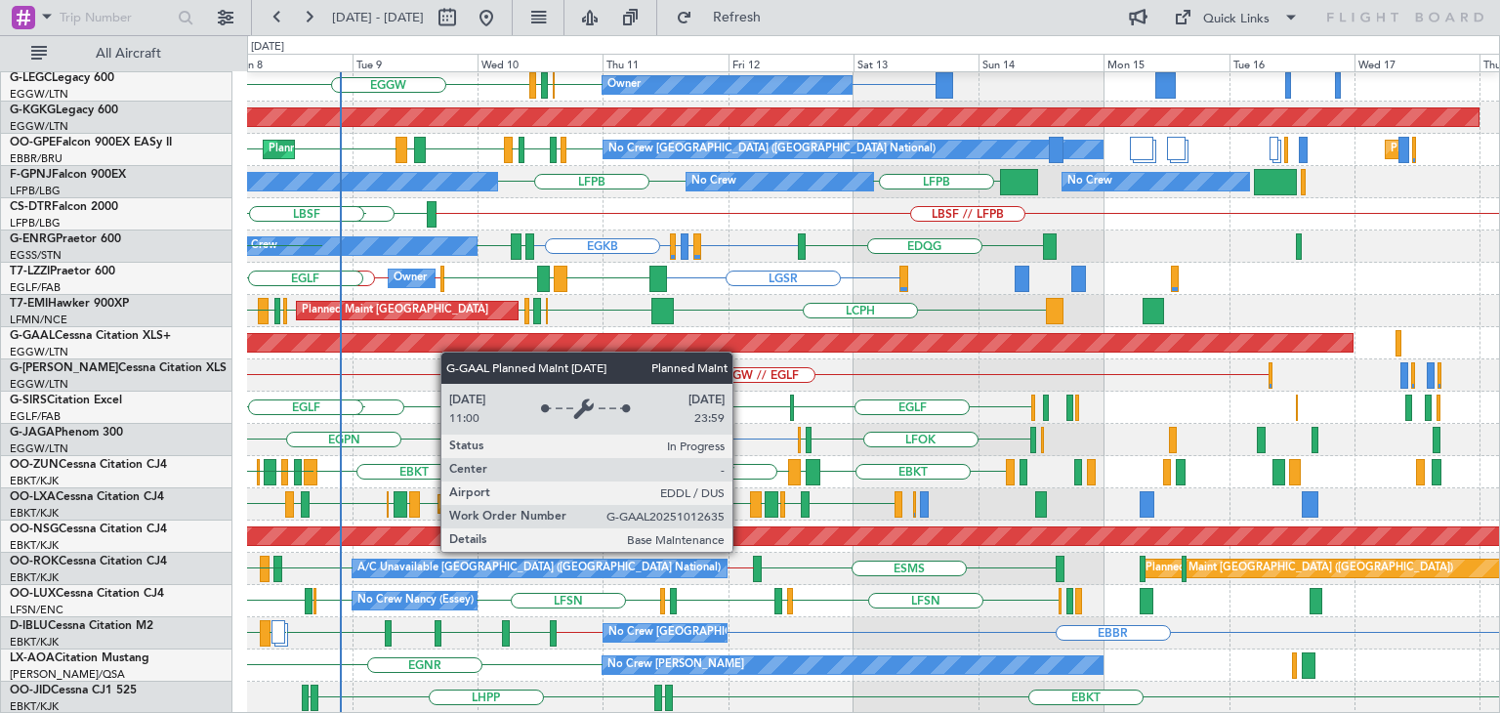
click at [449, 346] on div "Unplanned Maint [GEOGRAPHIC_DATA] ([PERSON_NAME] Intl) LGAV LGIO EDDF LGMK LGAV…" at bounding box center [873, 198] width 1252 height 1031
